Goal: Find specific page/section: Find specific page/section

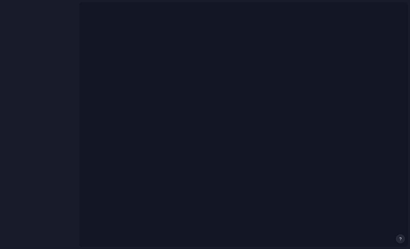
click at [195, 102] on main at bounding box center [243, 125] width 329 height 246
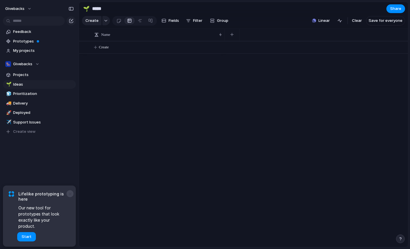
click at [71, 197] on button "×" at bounding box center [69, 193] width 7 height 7
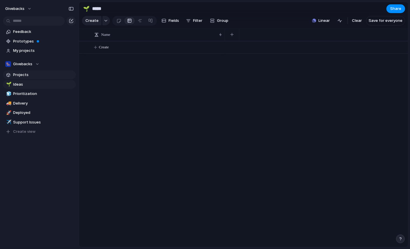
click at [28, 75] on span "Projects" at bounding box center [43, 75] width 61 height 6
click at [44, 84] on span "Ideas" at bounding box center [43, 85] width 61 height 6
click at [38, 91] on span "Prioritization" at bounding box center [43, 94] width 61 height 6
type input "**********"
